Goal: Find specific page/section: Find specific page/section

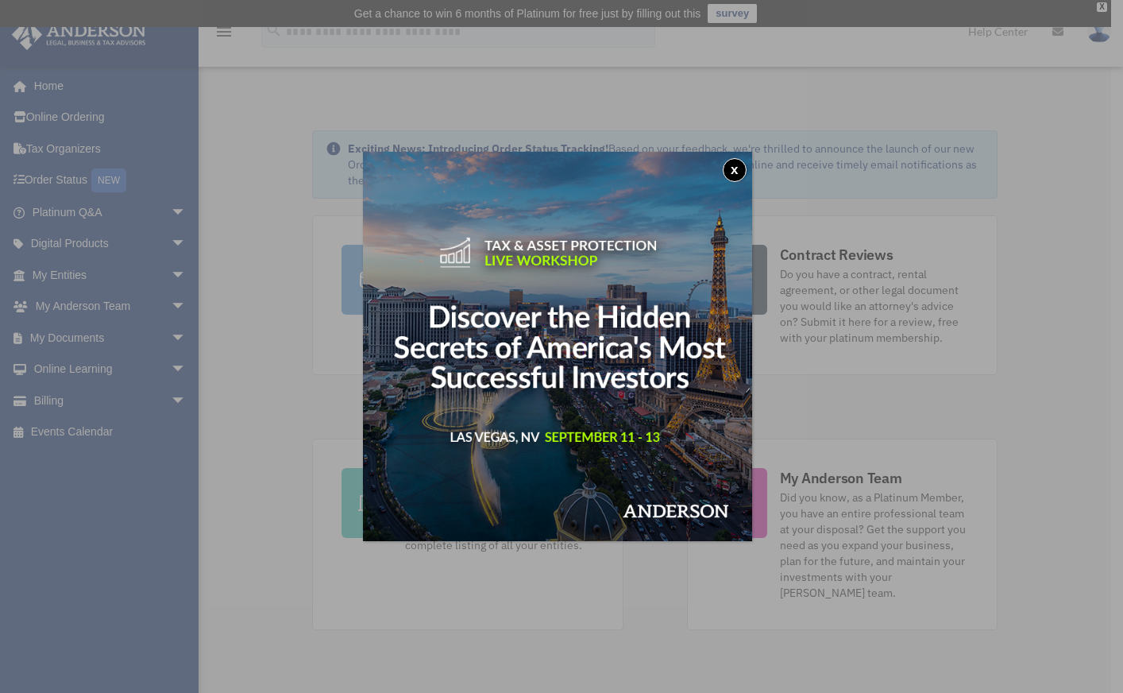
click at [737, 166] on button "x" at bounding box center [735, 170] width 24 height 24
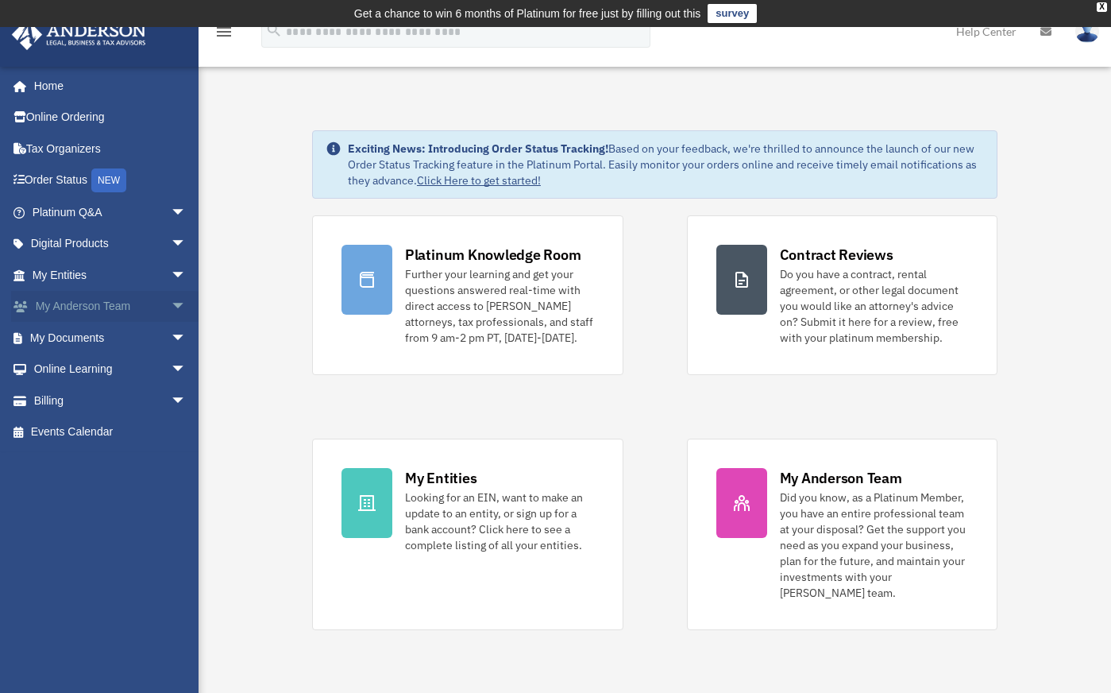
click at [100, 299] on link "My Anderson Team arrow_drop_down" at bounding box center [110, 307] width 199 height 32
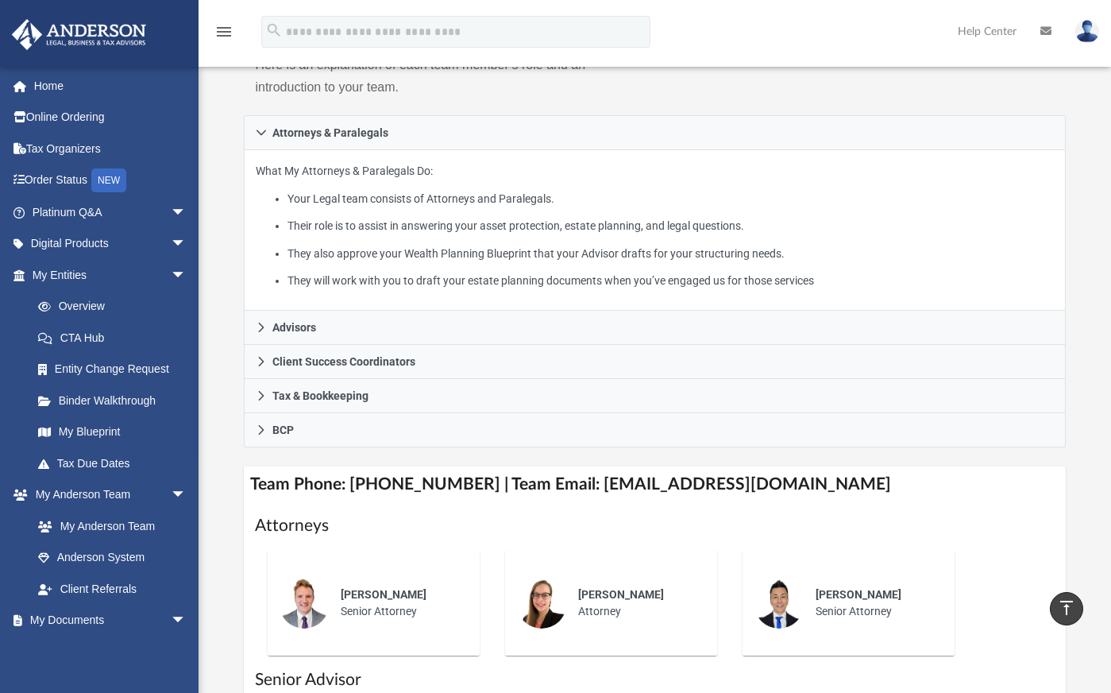
scroll to position [210, 0]
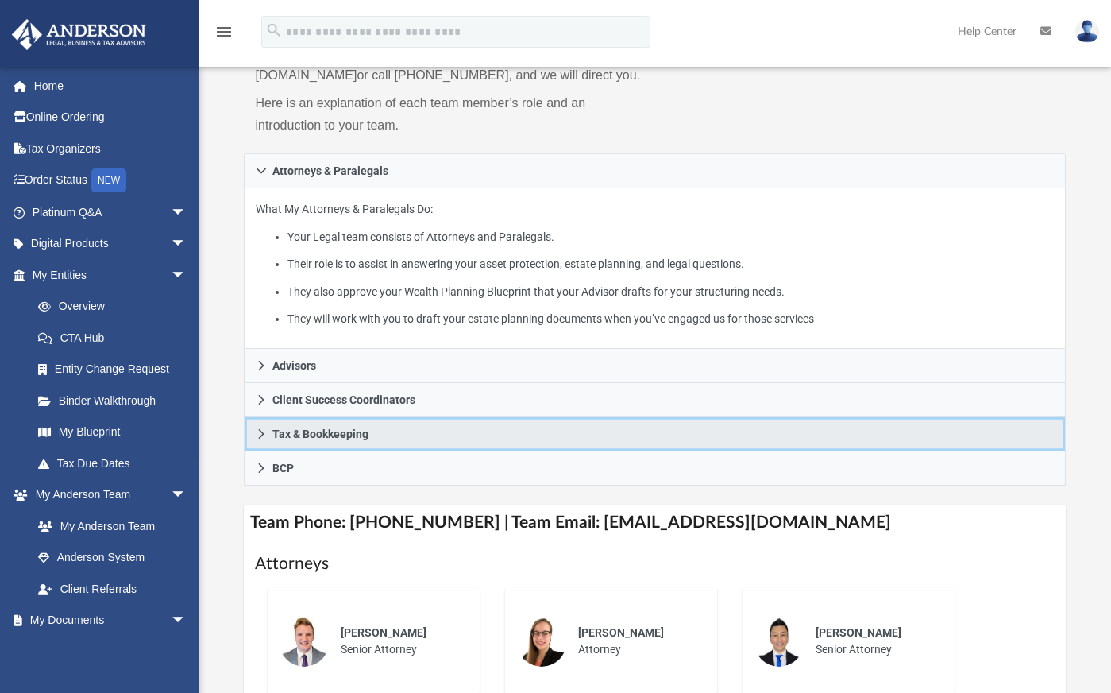
click at [310, 439] on span "Tax & Bookkeeping" at bounding box center [320, 433] width 96 height 11
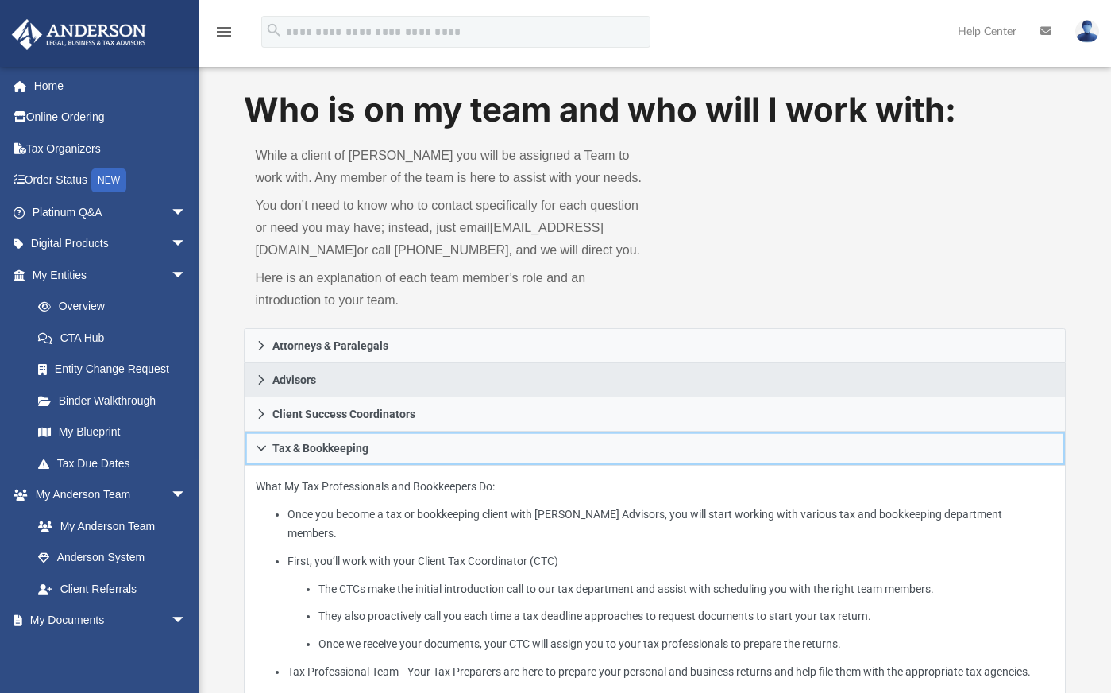
scroll to position [0, 0]
